Goal: Task Accomplishment & Management: Complete application form

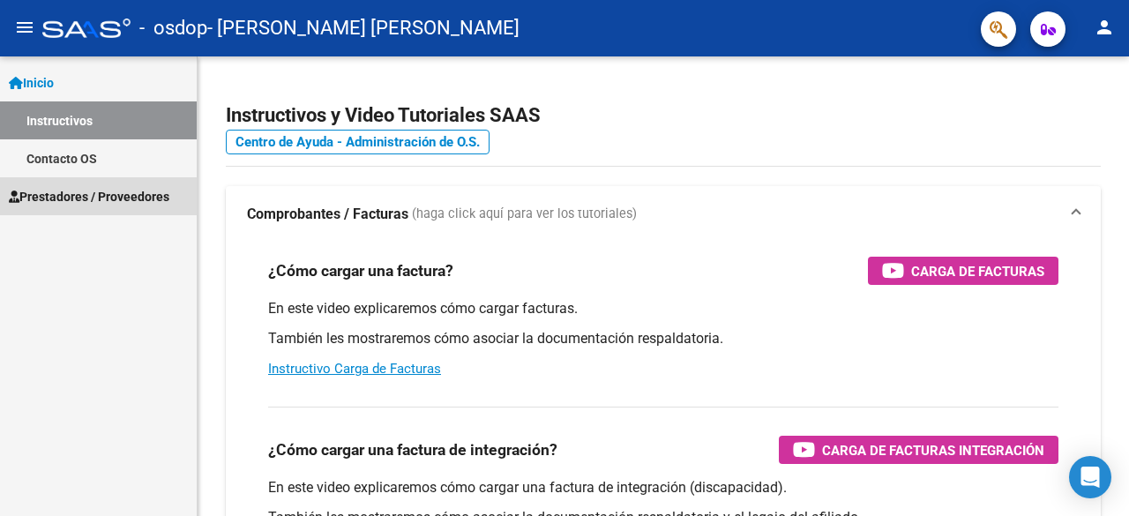
click at [92, 183] on link "Prestadores / Proveedores" at bounding box center [98, 196] width 197 height 38
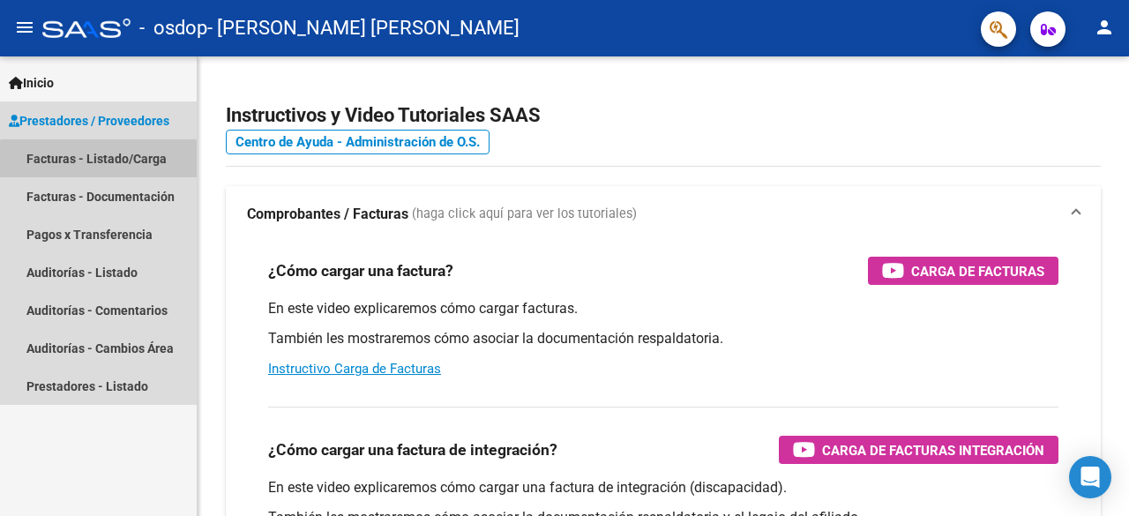
click at [123, 174] on link "Facturas - Listado/Carga" at bounding box center [98, 158] width 197 height 38
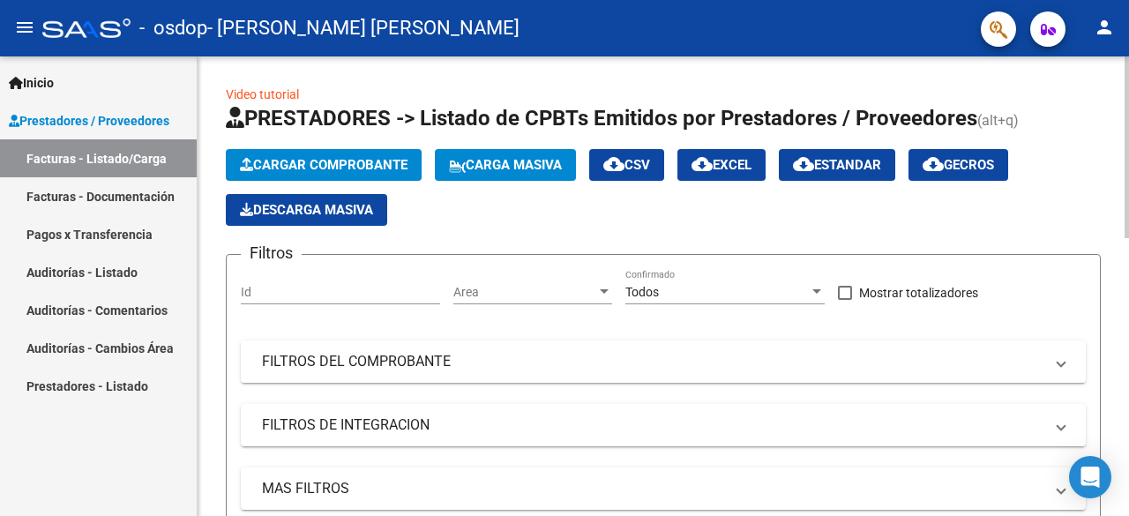
click at [408, 168] on span "Cargar Comprobante" at bounding box center [324, 165] width 168 height 16
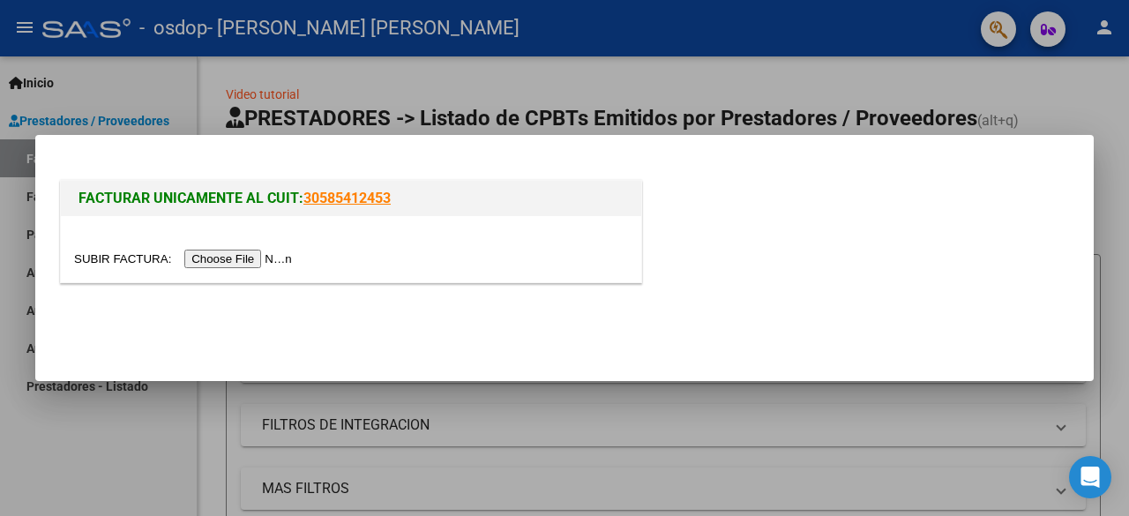
click at [273, 261] on input "file" at bounding box center [185, 259] width 223 height 19
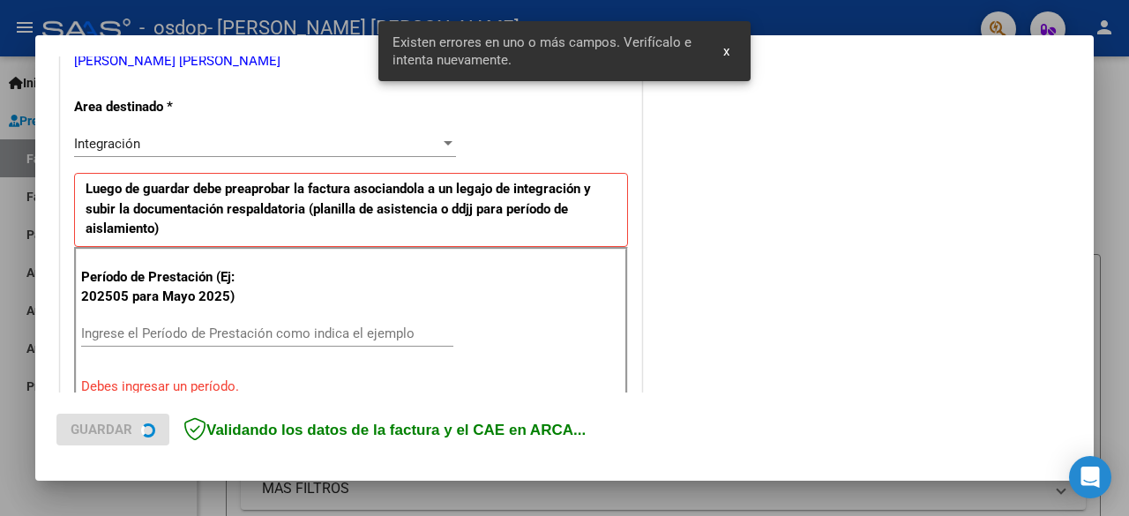
scroll to position [430, 0]
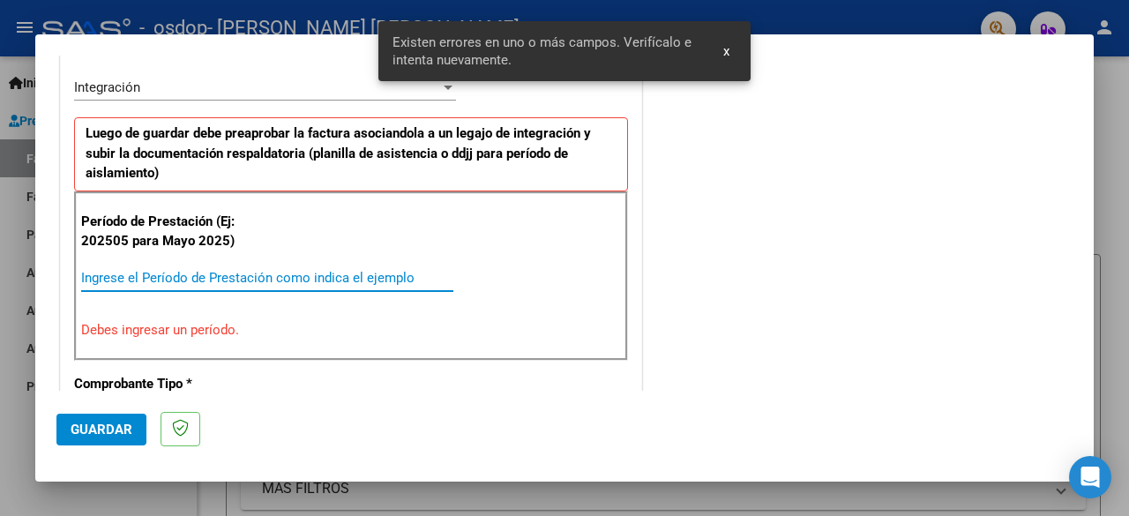
click at [262, 270] on input "Ingrese el Período de Prestación como indica el ejemplo" at bounding box center [267, 278] width 372 height 16
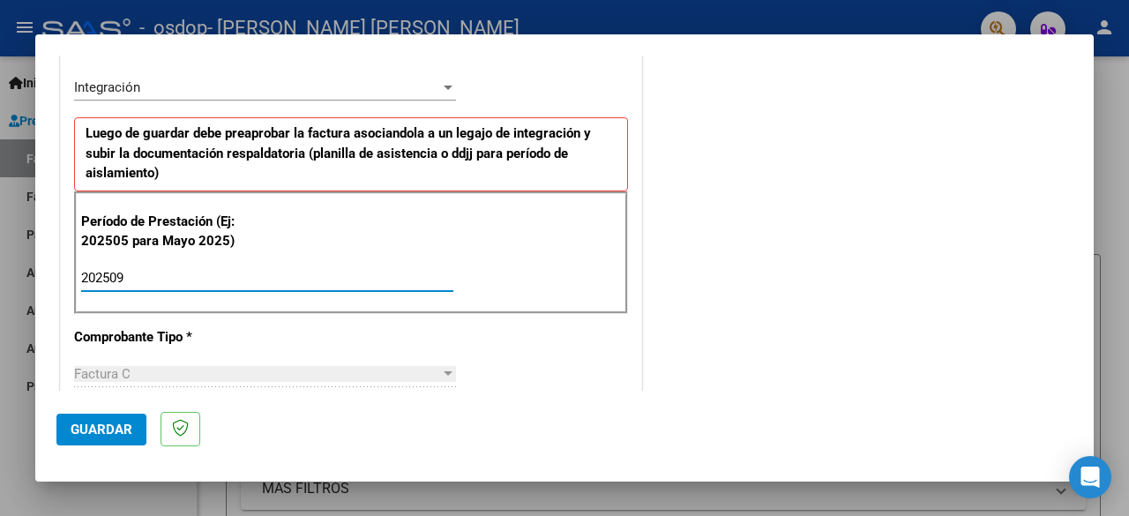
type input "202509"
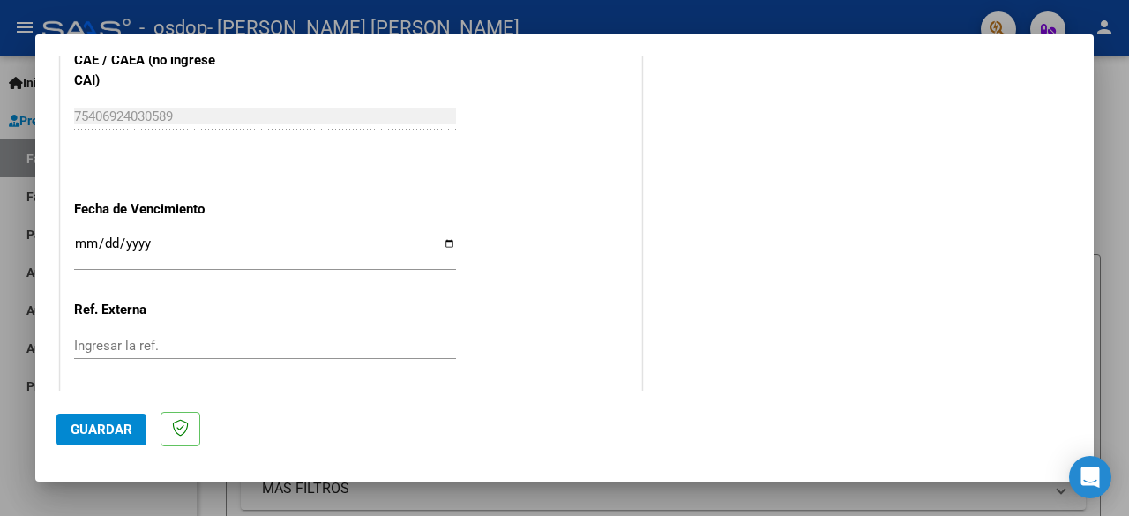
scroll to position [1253, 0]
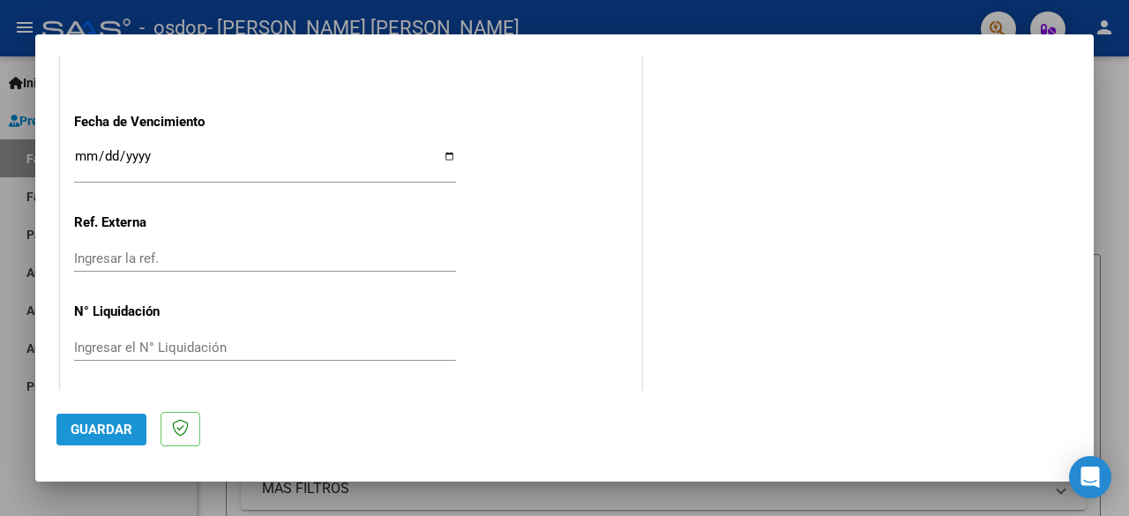
click at [123, 433] on span "Guardar" at bounding box center [102, 430] width 62 height 16
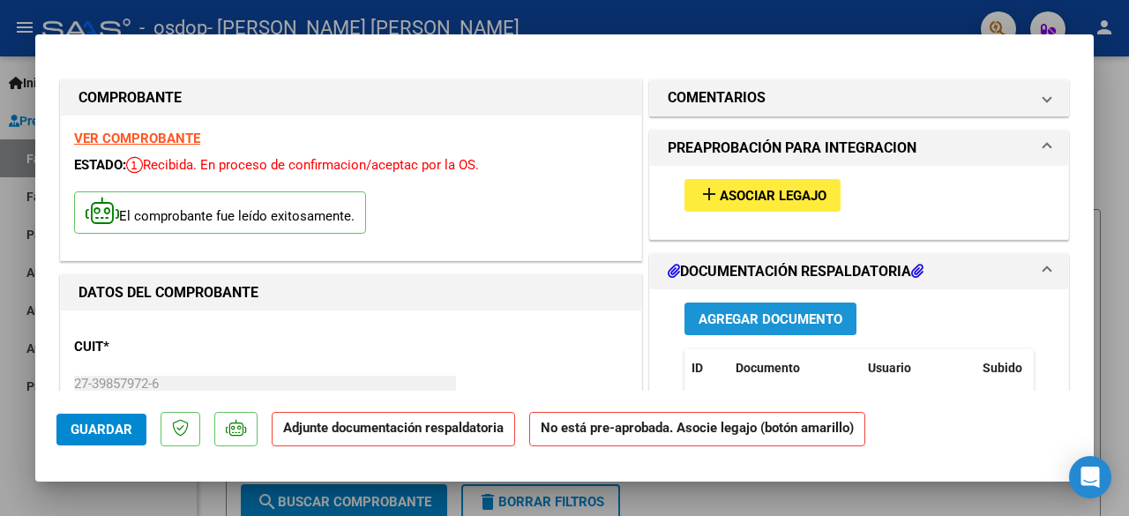
click at [749, 313] on span "Agregar Documento" at bounding box center [771, 319] width 144 height 16
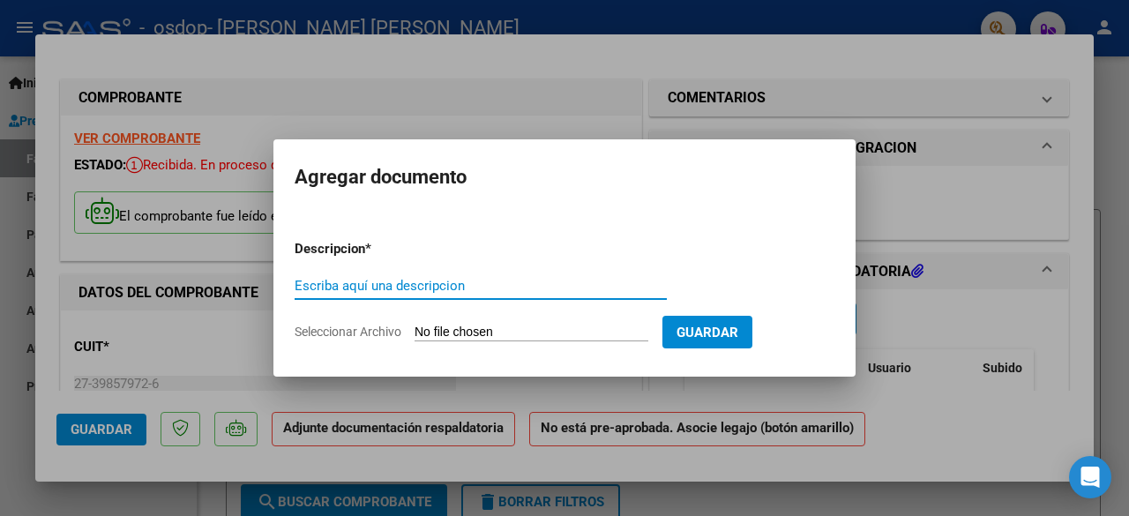
click at [492, 288] on input "Escriba aquí una descripcion" at bounding box center [481, 286] width 372 height 16
type input "Planilla de asistencia"
click at [519, 330] on input "Seleccionar Archivo" at bounding box center [532, 333] width 234 height 17
type input "C:\fakepath\Planilla Asistencia Septiembre Tizi.pdf"
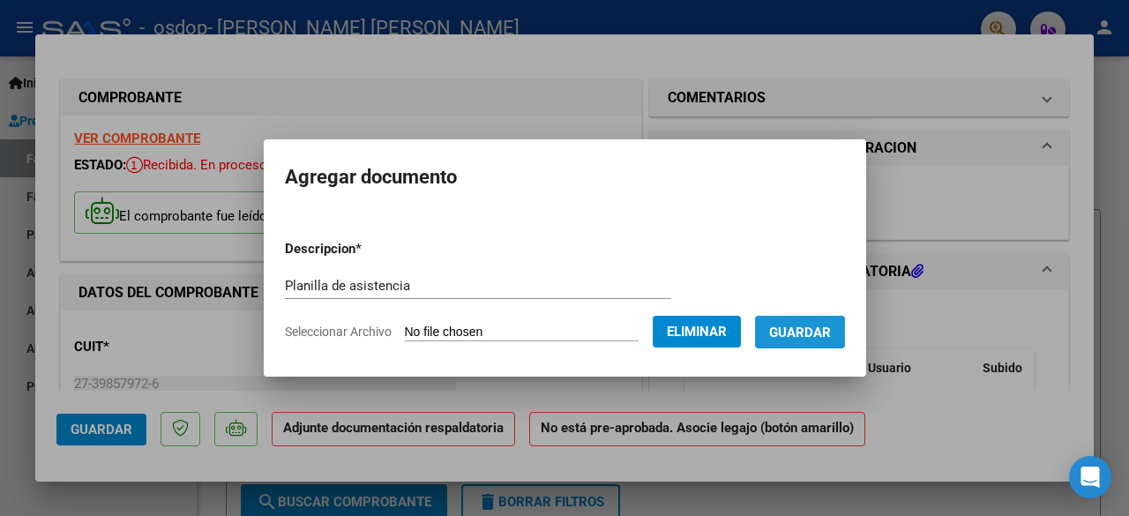
click at [831, 327] on span "Guardar" at bounding box center [800, 333] width 62 height 16
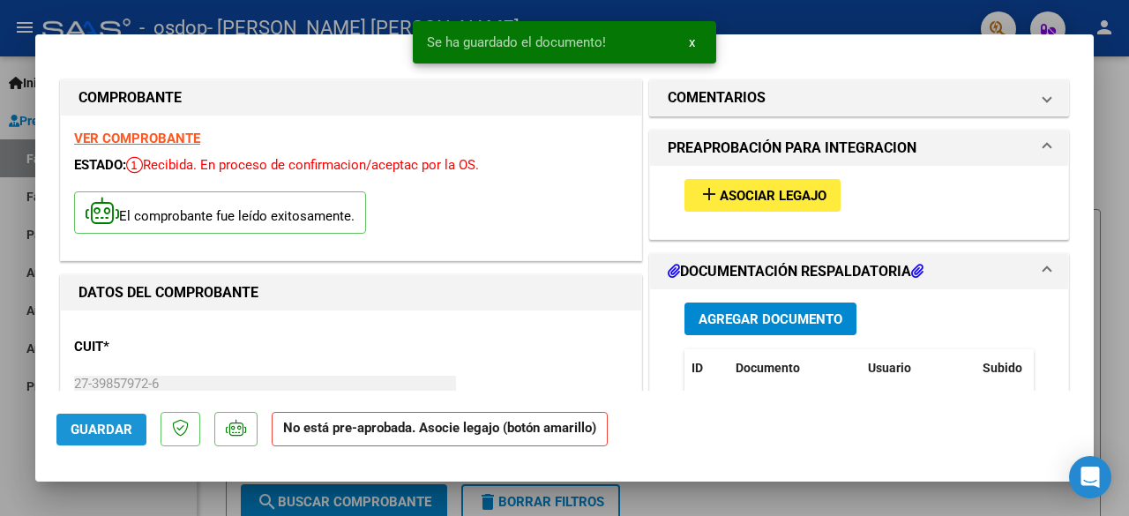
click at [118, 422] on span "Guardar" at bounding box center [102, 430] width 62 height 16
click at [773, 20] on div at bounding box center [564, 258] width 1129 height 516
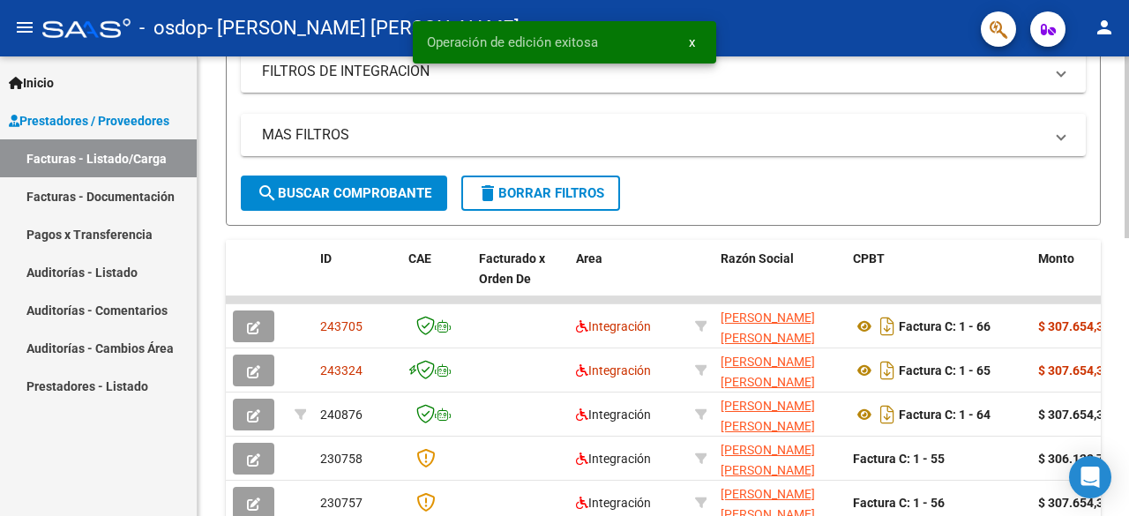
scroll to position [415, 0]
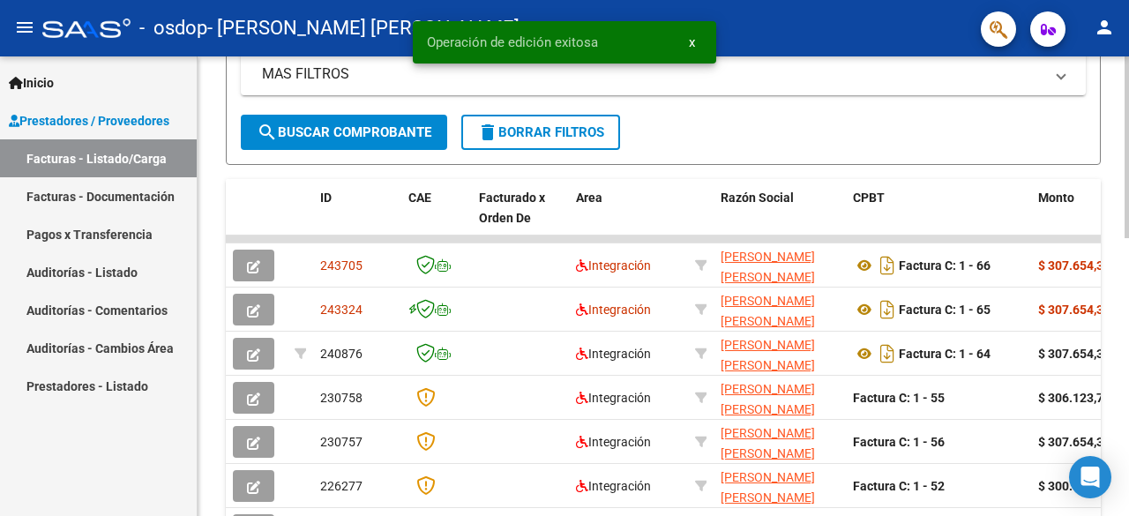
click at [1128, 309] on div at bounding box center [1127, 314] width 4 height 182
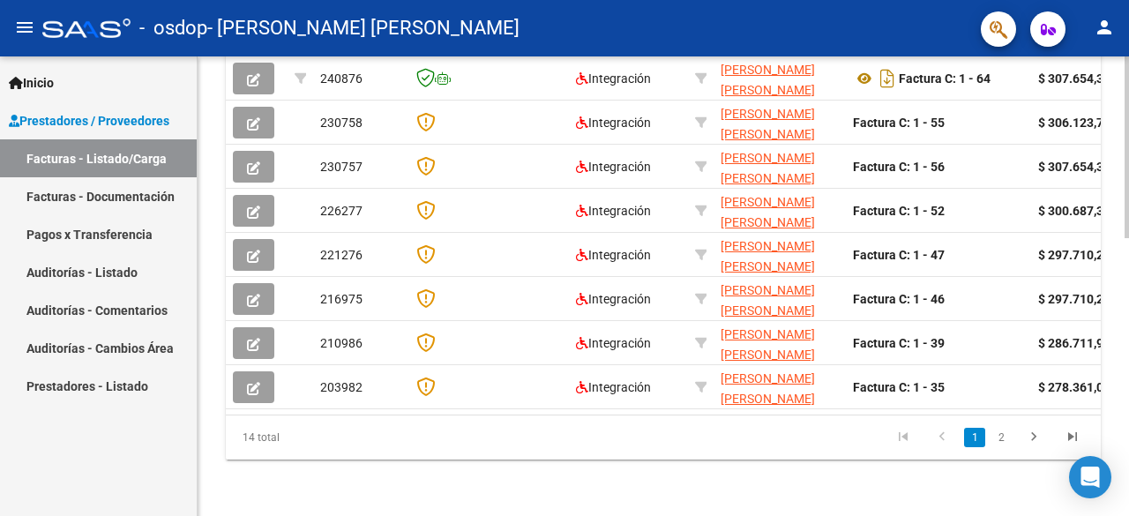
scroll to position [702, 0]
click at [1127, 363] on div at bounding box center [1127, 425] width 4 height 182
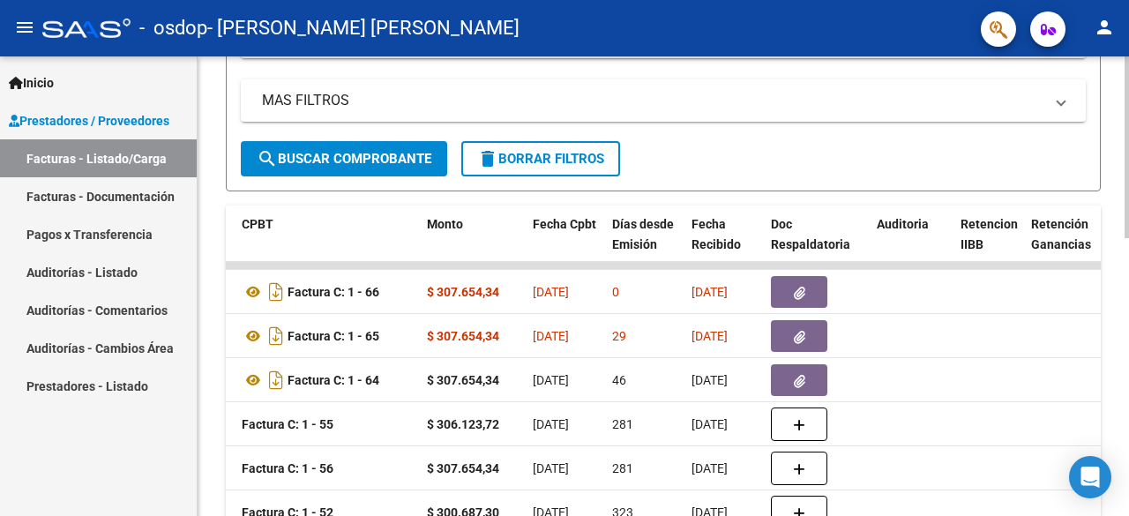
scroll to position [384, 0]
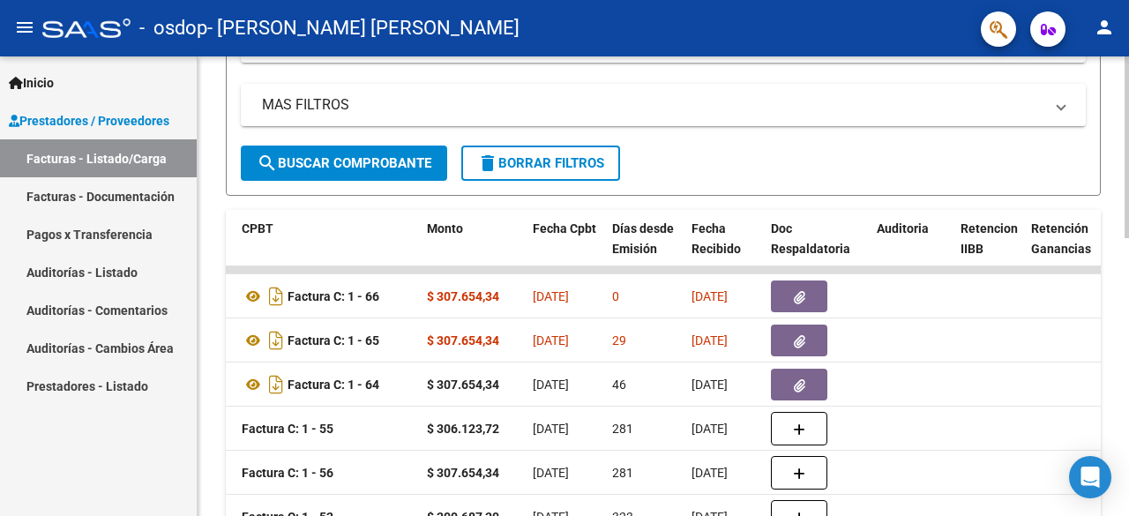
click at [1128, 232] on div at bounding box center [1127, 302] width 4 height 182
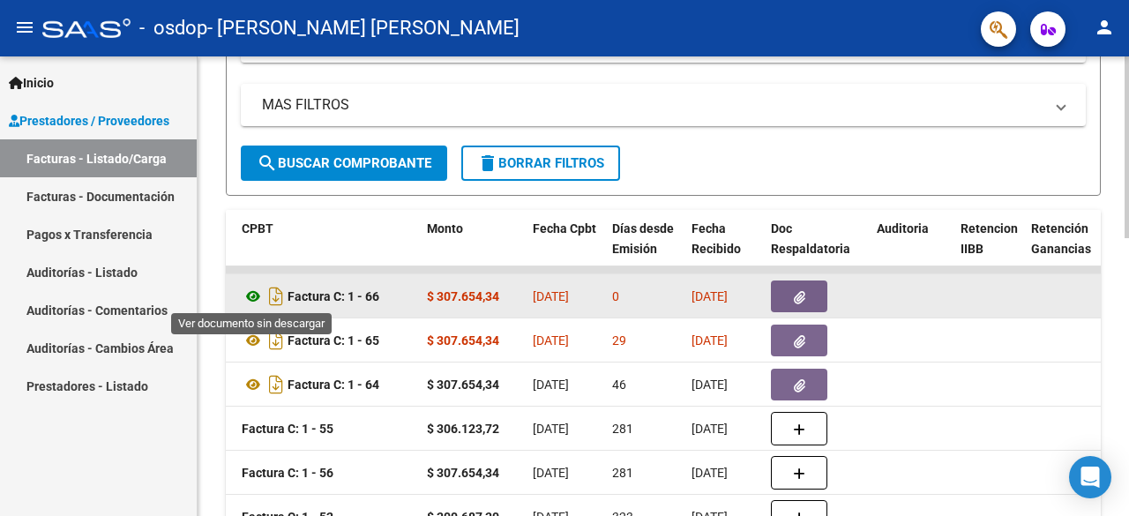
click at [252, 295] on icon at bounding box center [253, 296] width 23 height 21
